Goal: Task Accomplishment & Management: Use online tool/utility

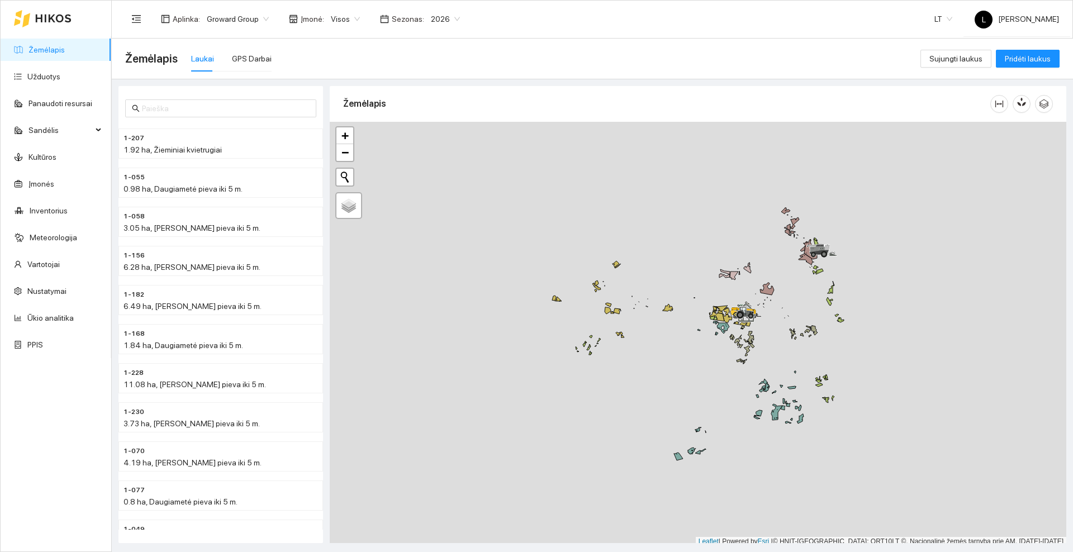
scroll to position [3, 0]
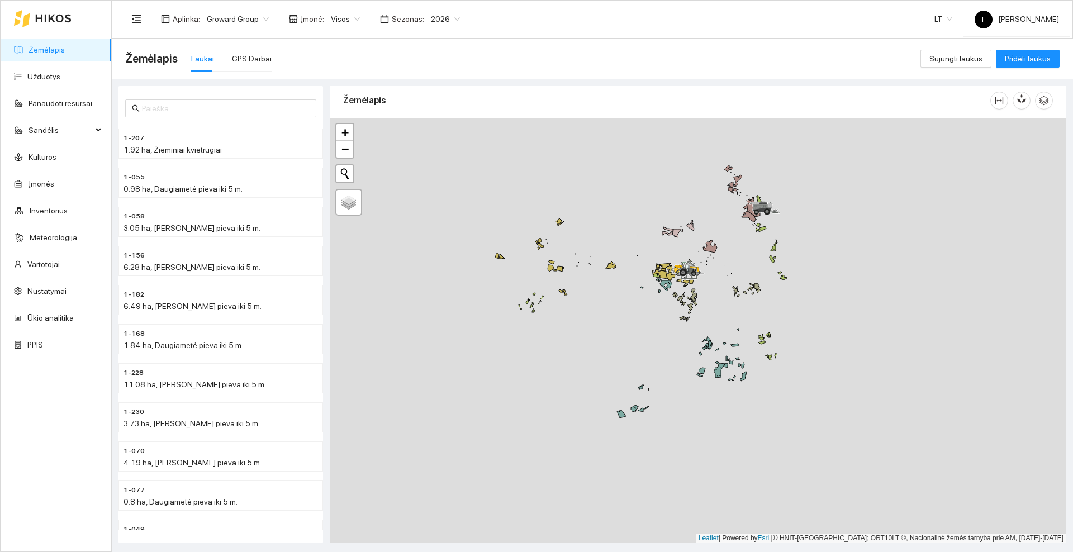
drag, startPoint x: 689, startPoint y: 378, endPoint x: 652, endPoint y: 352, distance: 45.4
click at [652, 352] on div at bounding box center [698, 331] width 737 height 425
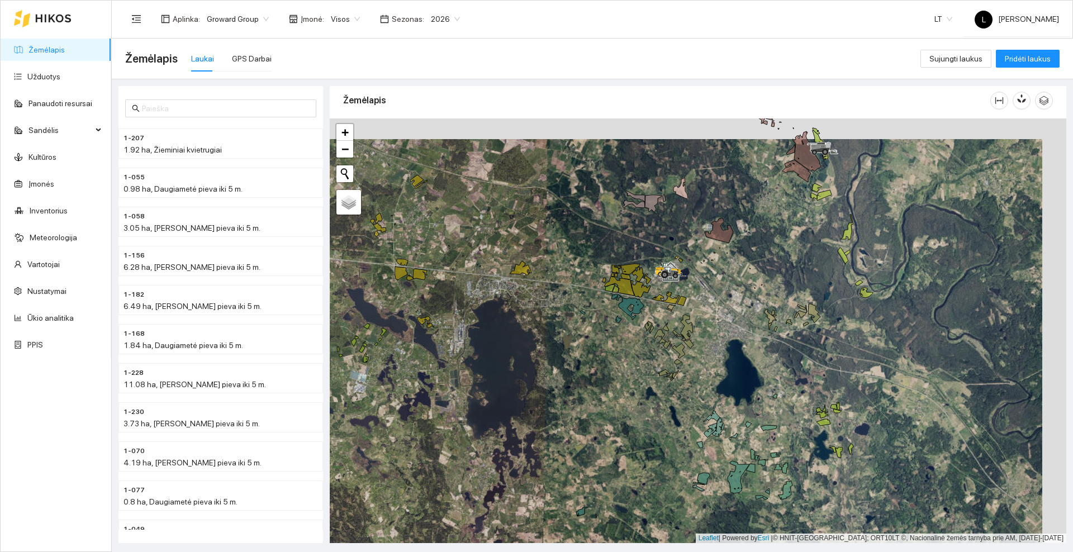
drag, startPoint x: 736, startPoint y: 248, endPoint x: 711, endPoint y: 268, distance: 32.6
click at [711, 268] on div at bounding box center [698, 331] width 737 height 425
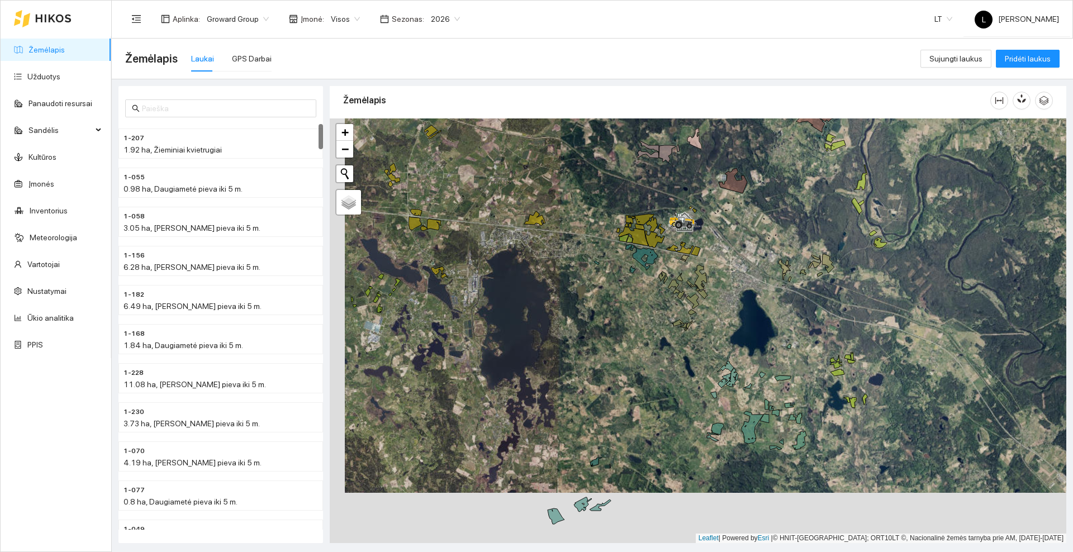
drag, startPoint x: 553, startPoint y: 390, endPoint x: 613, endPoint y: 203, distance: 196.6
click at [613, 203] on div at bounding box center [698, 331] width 737 height 425
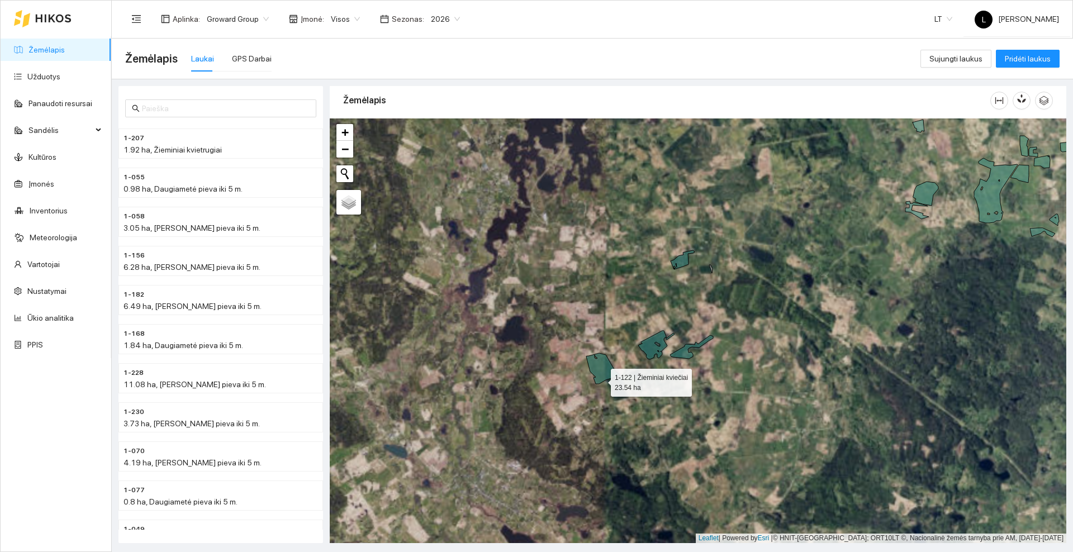
click at [601, 376] on icon at bounding box center [603, 368] width 34 height 31
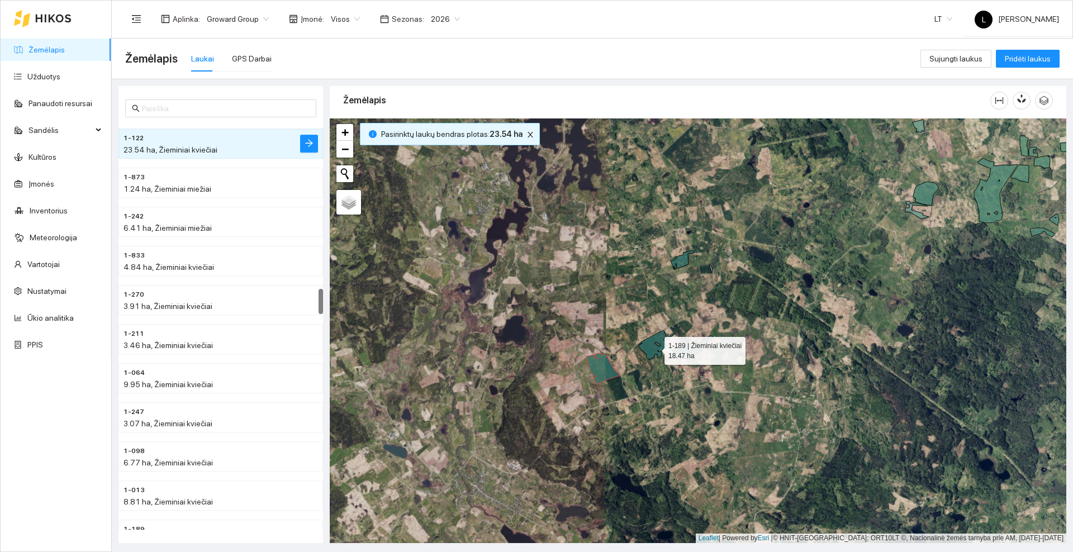
click at [655, 348] on icon at bounding box center [656, 345] width 36 height 29
click at [684, 352] on icon at bounding box center [691, 346] width 43 height 23
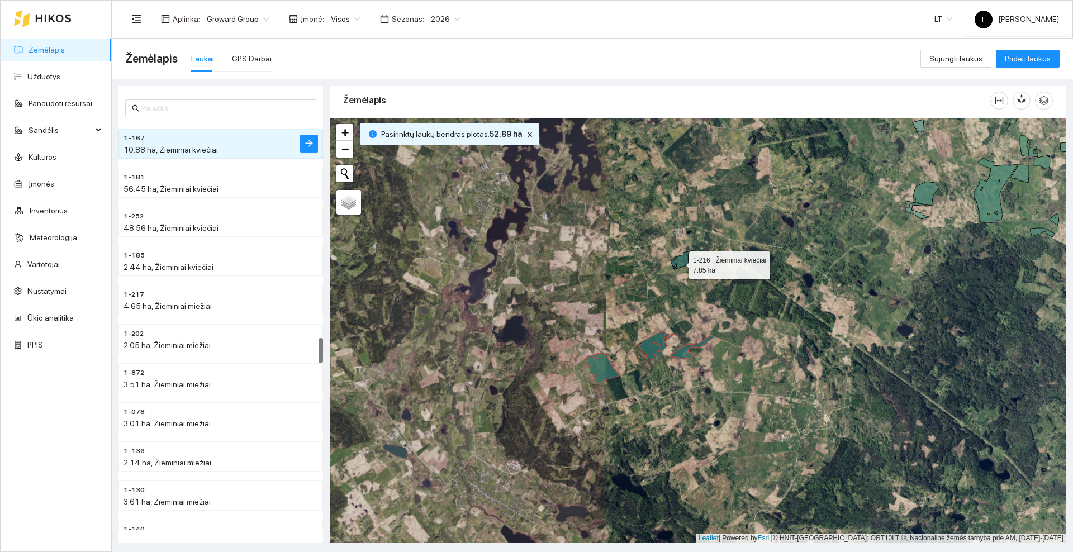
click at [679, 263] on icon at bounding box center [683, 259] width 24 height 19
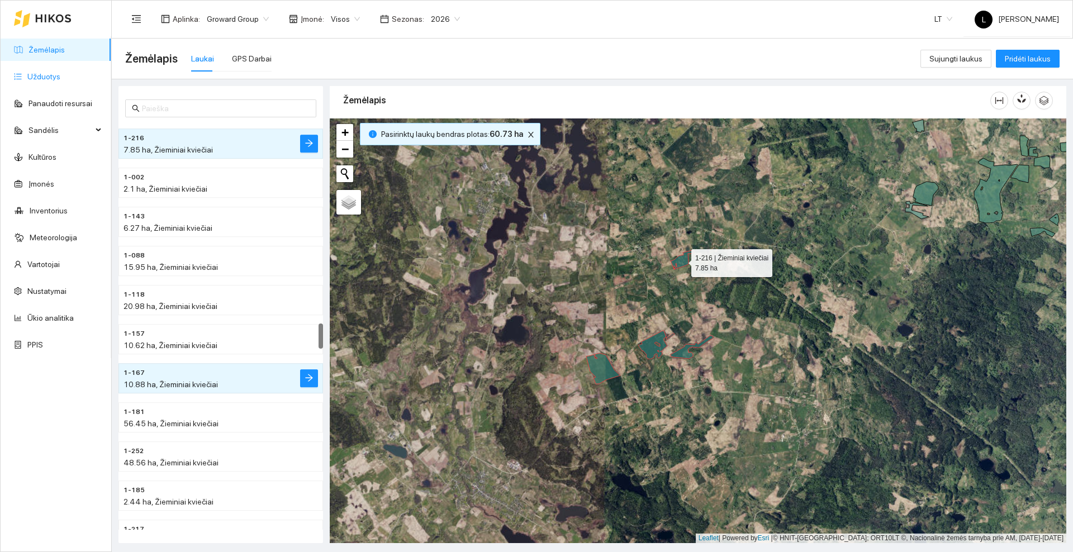
click at [35, 76] on link "Užduotys" at bounding box center [43, 76] width 33 height 9
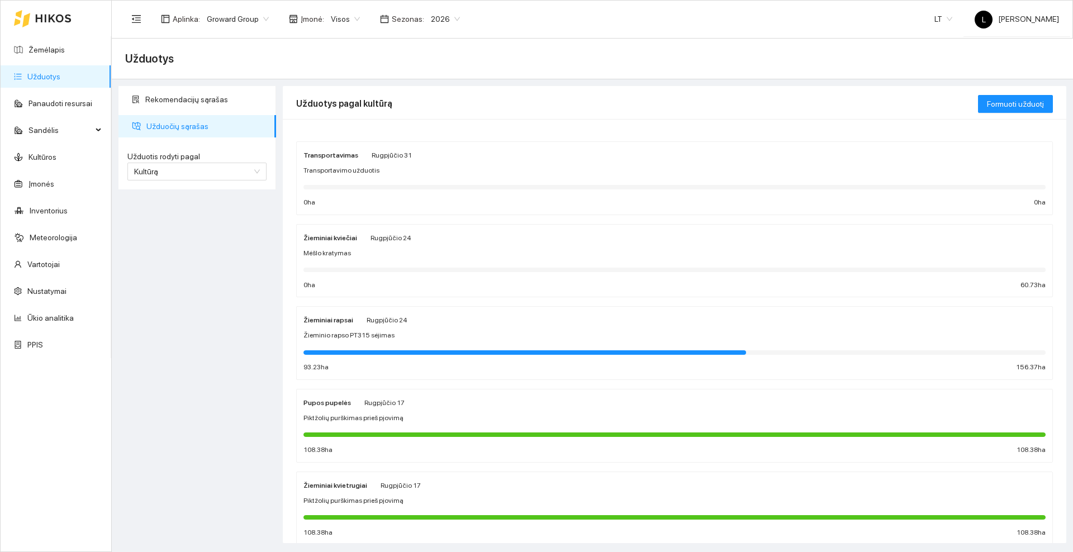
click at [425, 245] on div "Žieminiai kviečiai Rugpjūčio 24 Mėšlo kratymas 0 ha 60.73 ha" at bounding box center [675, 260] width 742 height 59
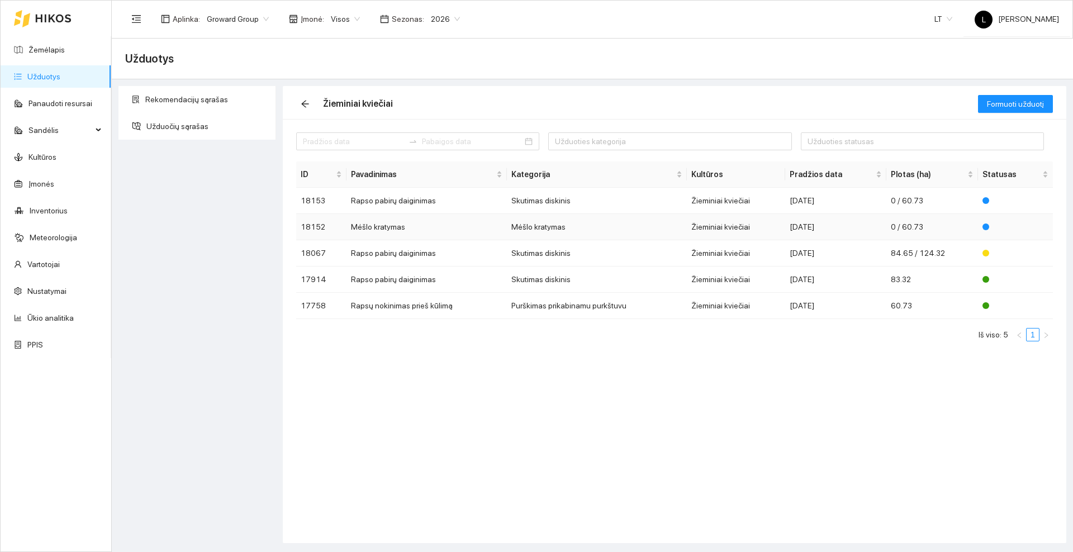
click at [387, 229] on td "Mėšlo kratymas" at bounding box center [427, 227] width 160 height 26
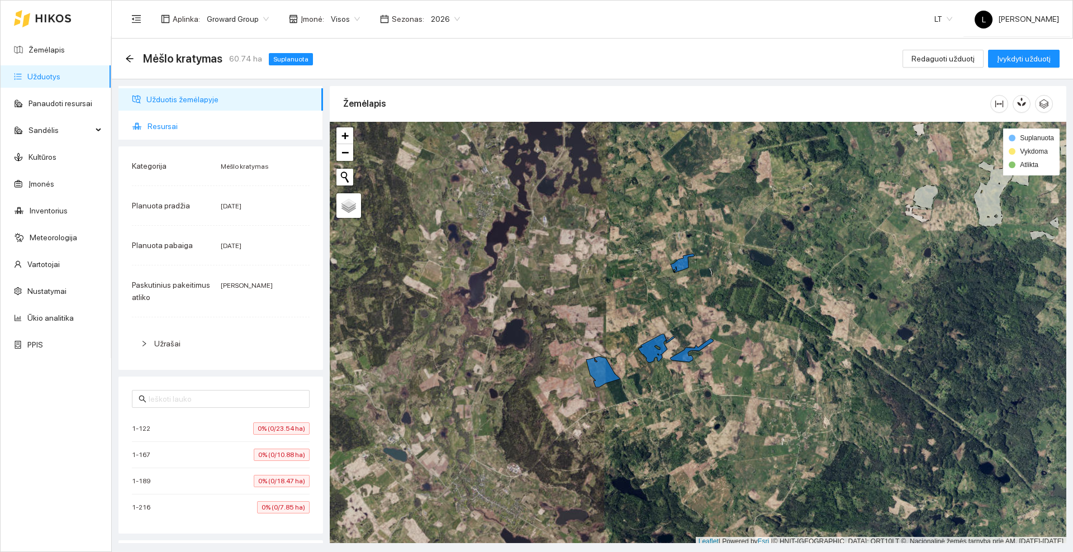
click at [198, 120] on span "Resursai" at bounding box center [231, 126] width 167 height 22
